Goal: Find contact information: Find contact information

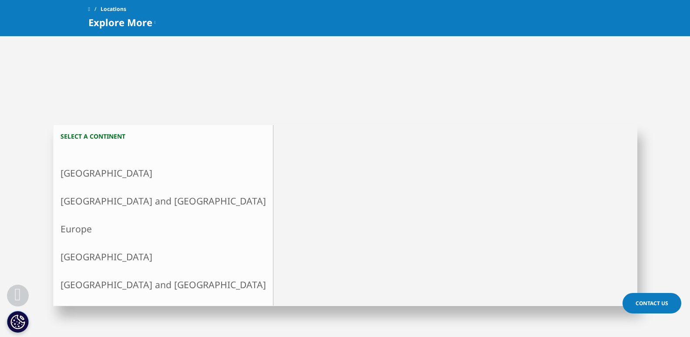
scroll to position [174, 0]
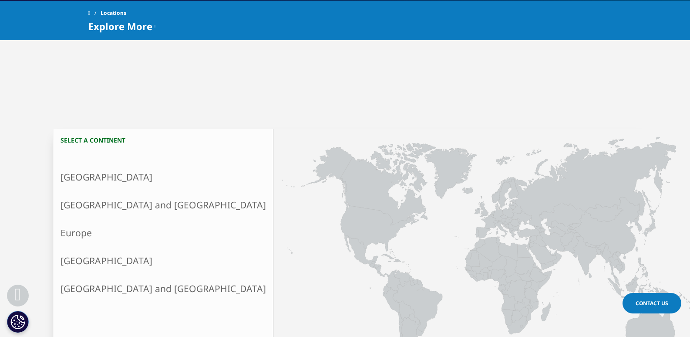
click at [74, 233] on link "Europe" at bounding box center [164, 233] width 220 height 28
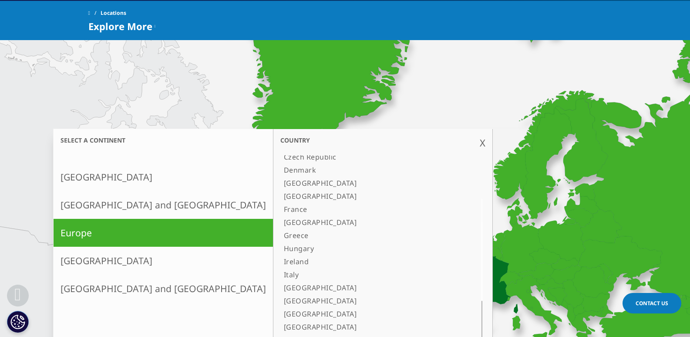
click at [280, 212] on link "France" at bounding box center [371, 209] width 183 height 13
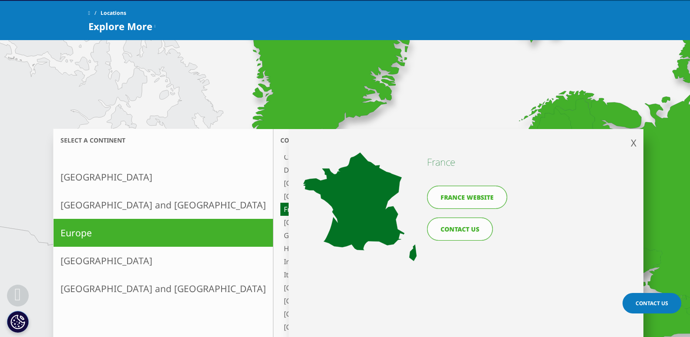
click at [461, 228] on link "CONTACT US" at bounding box center [460, 228] width 66 height 23
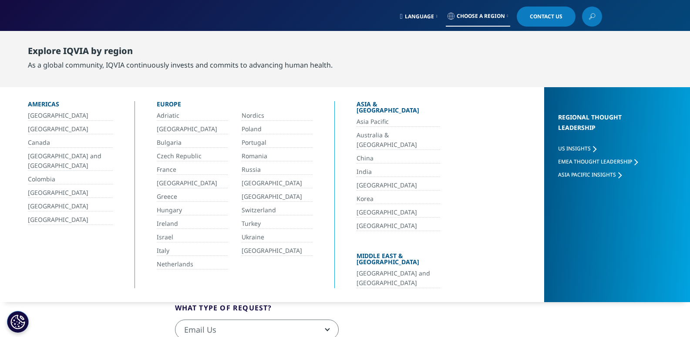
click at [174, 171] on link "France" at bounding box center [192, 170] width 71 height 10
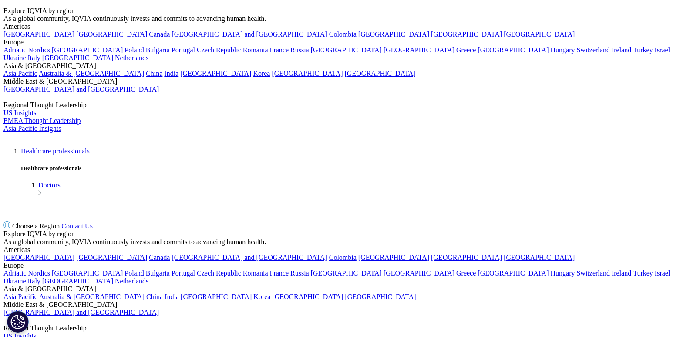
scroll to position [2099, 0]
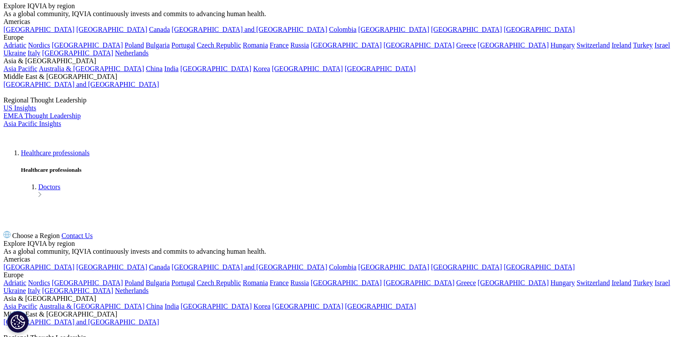
drag, startPoint x: 206, startPoint y: 170, endPoint x: 132, endPoint y: 169, distance: 74.0
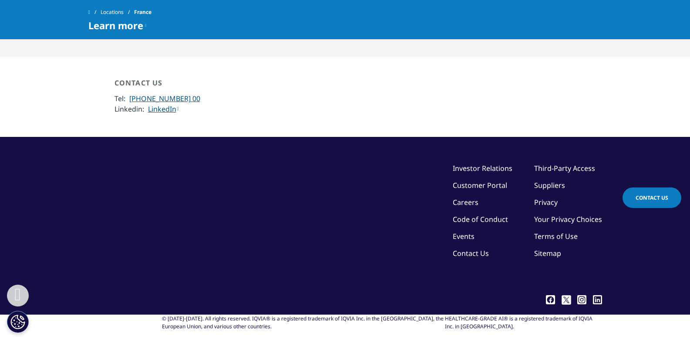
click at [132, 115] on div "CONTACT US Tel: +33 (0)1 73 20 40 00 Linkedin: LinkedIn" at bounding box center [345, 96] width 514 height 37
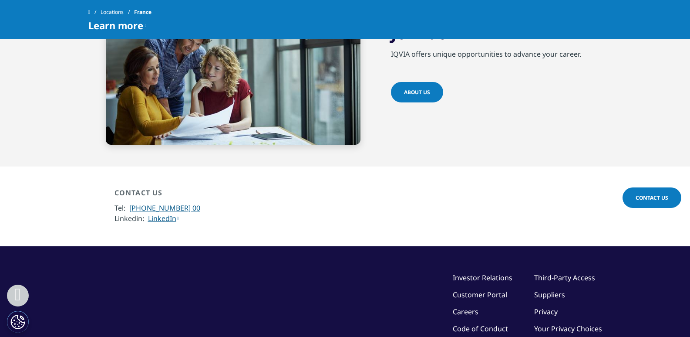
copy link "33 (0)1 73 20 40 00"
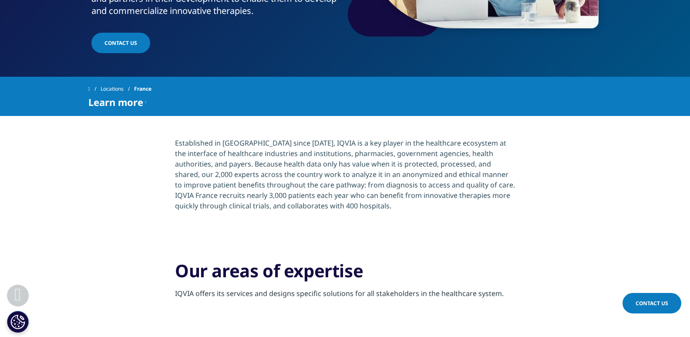
scroll to position [9, 0]
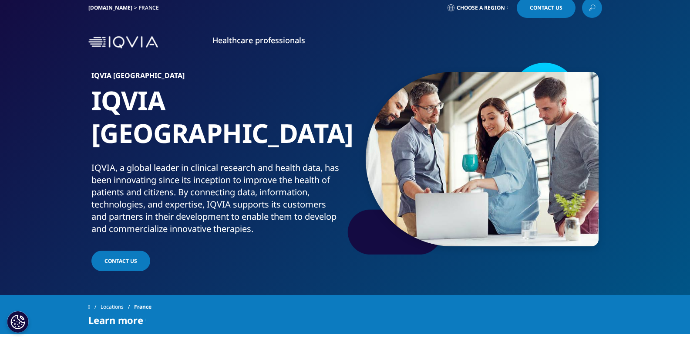
click at [120, 250] on link "Contact us" at bounding box center [120, 260] width 59 height 20
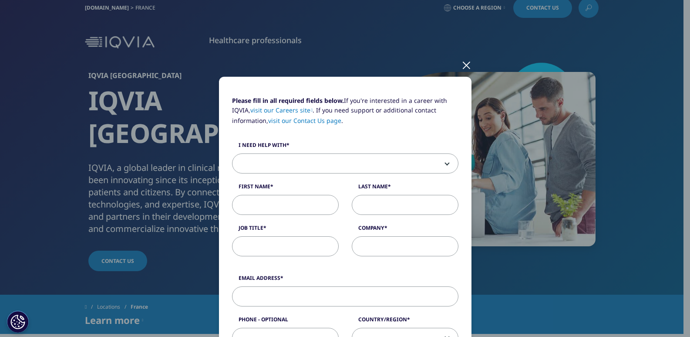
scroll to position [0, 0]
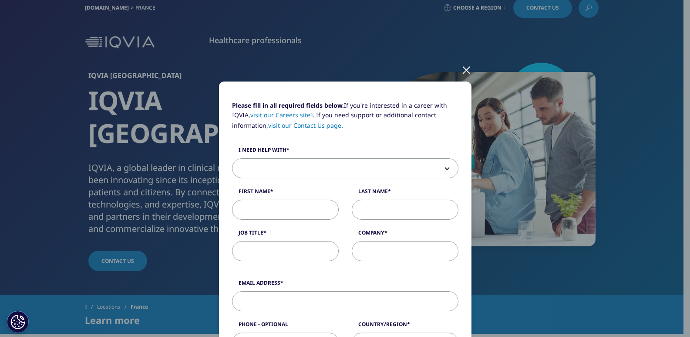
click at [464, 70] on div at bounding box center [467, 69] width 10 height 24
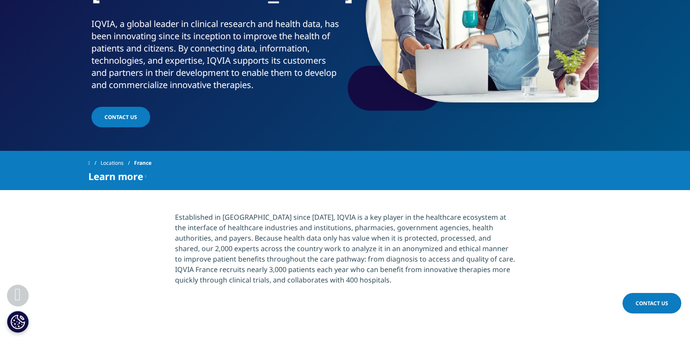
scroll to position [183, 0]
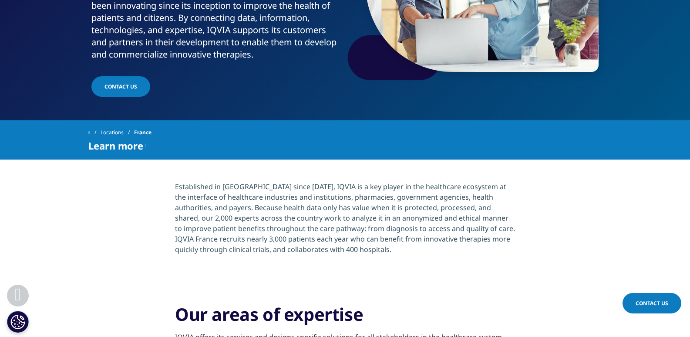
click at [119, 125] on link "Locations" at bounding box center [118, 133] width 34 height 16
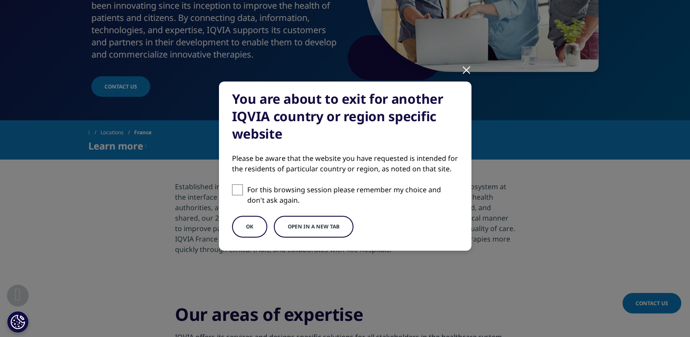
click at [462, 68] on div at bounding box center [467, 69] width 10 height 24
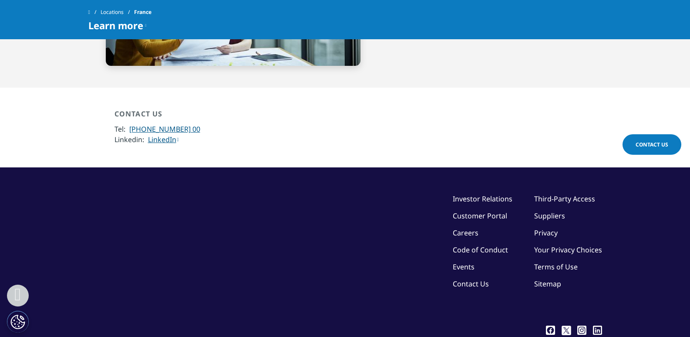
scroll to position [2186, 0]
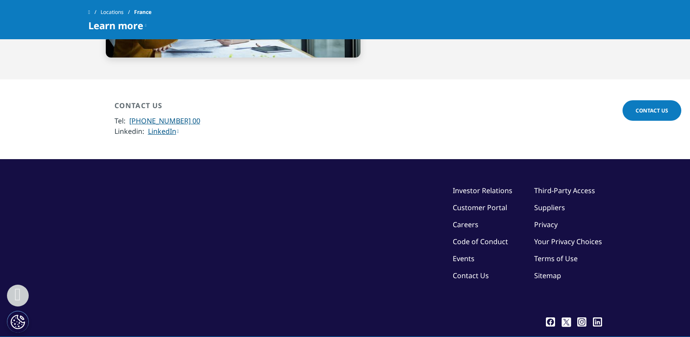
click at [473, 270] on link "Contact Us" at bounding box center [471, 275] width 36 height 10
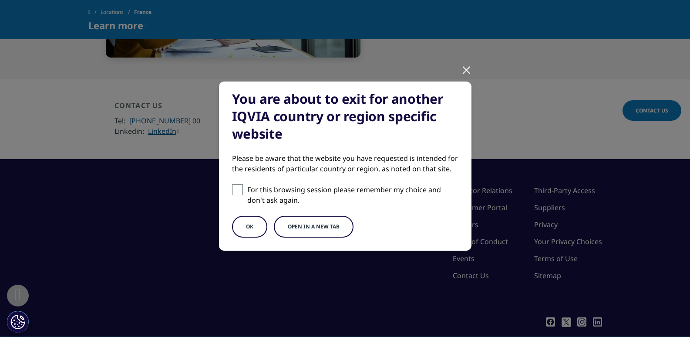
click at [245, 231] on button "OK" at bounding box center [249, 227] width 35 height 22
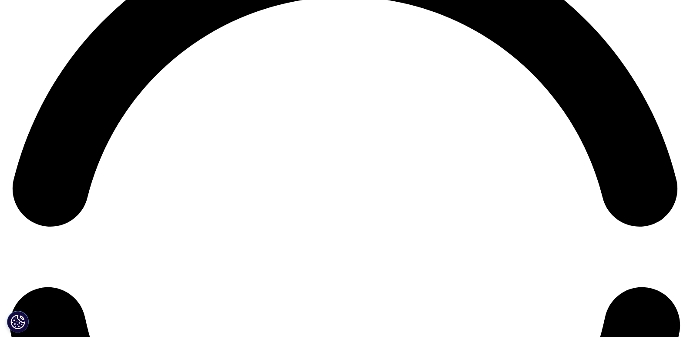
scroll to position [1477, 0]
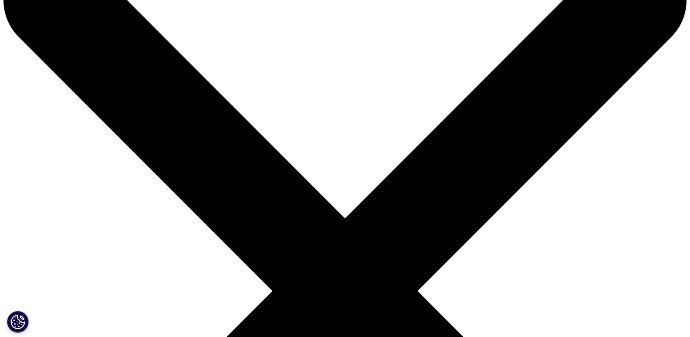
scroll to position [0, 0]
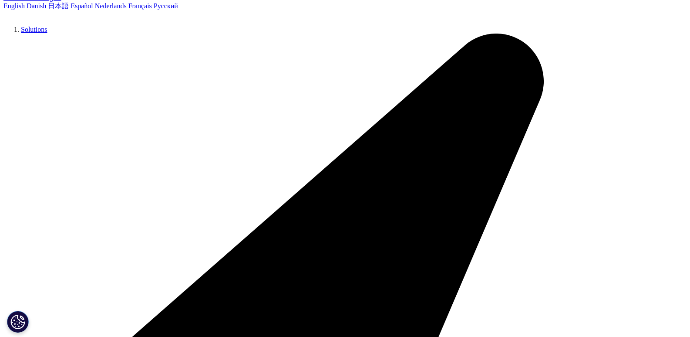
scroll to position [479, 0]
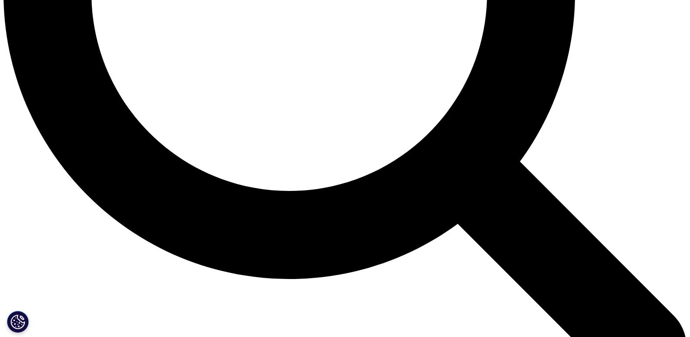
scroll to position [958, 0]
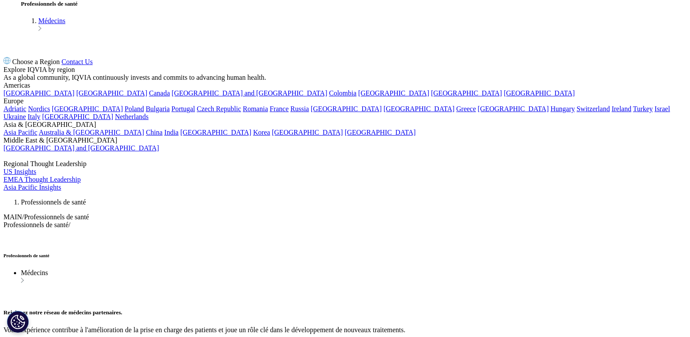
scroll to position [2215, 0]
